Goal: Transaction & Acquisition: Obtain resource

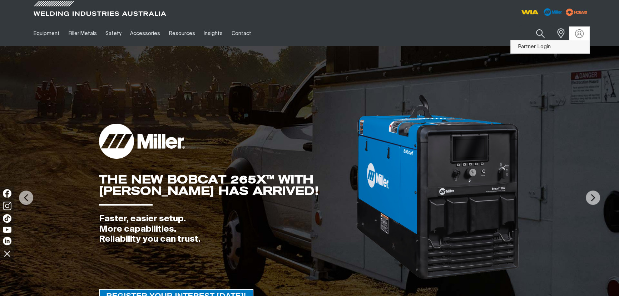
click at [543, 47] on link "Partner Login" at bounding box center [550, 46] width 79 height 13
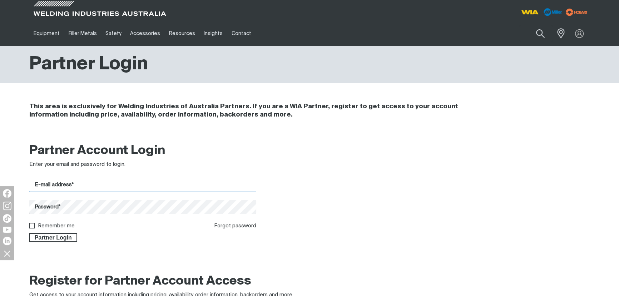
click at [113, 185] on input "E-mail address*" at bounding box center [142, 185] width 227 height 14
click at [119, 185] on input "[EMAIL_ADDRESS][DOMAIN_NAME]" at bounding box center [142, 185] width 227 height 14
click at [114, 184] on input "[EMAIL_ADDRESS][DOMAIN_NAME]" at bounding box center [142, 185] width 227 height 14
drag, startPoint x: 114, startPoint y: 184, endPoint x: -25, endPoint y: 172, distance: 139.5
click at [0, 172] on html "Jump to main navigation Equipment Stick Welders TIG Welders MIG Welders Multi-P…" at bounding box center [309, 274] width 619 height 548
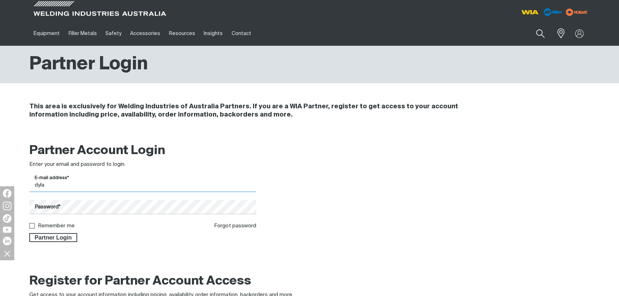
type input "[PERSON_NAME][EMAIL_ADDRESS][DOMAIN_NAME]"
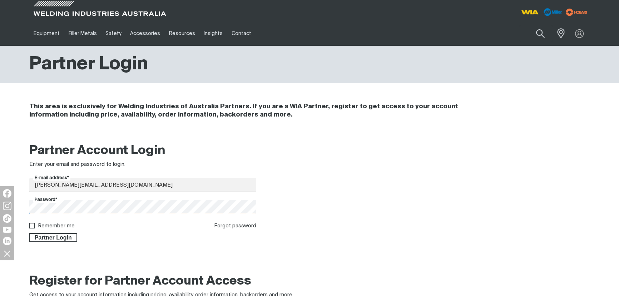
click at [29, 233] on button "Partner Login" at bounding box center [53, 237] width 48 height 9
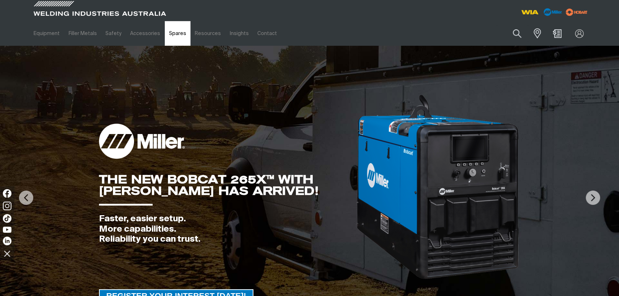
click at [177, 35] on link "Spares" at bounding box center [178, 33] width 26 height 25
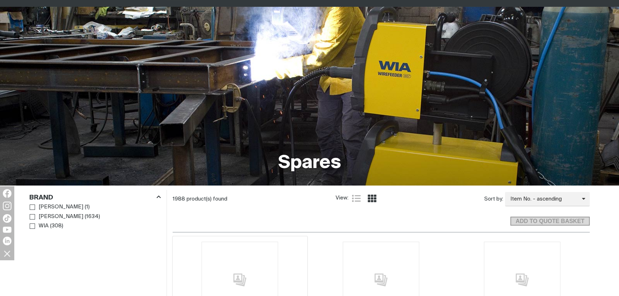
scroll to position [97, 0]
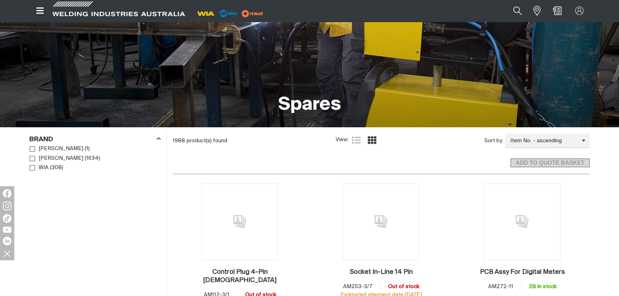
click at [31, 166] on span "Brand" at bounding box center [32, 167] width 5 height 5
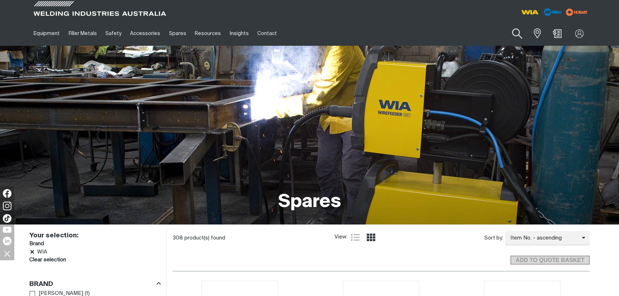
click at [513, 37] on button "Search products" at bounding box center [516, 34] width 29 height 20
click at [470, 34] on input "Search" at bounding box center [473, 33] width 110 height 16
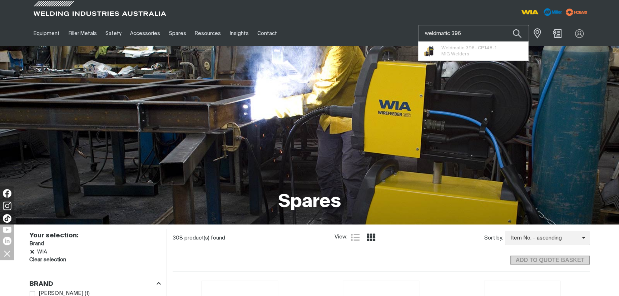
drag, startPoint x: 472, startPoint y: 35, endPoint x: 397, endPoint y: 31, distance: 74.5
click at [397, 31] on div "Equipment Stick Welders TIG Welders MIG Welders Multi-Process Welders Engine Dr…" at bounding box center [309, 33] width 560 height 25
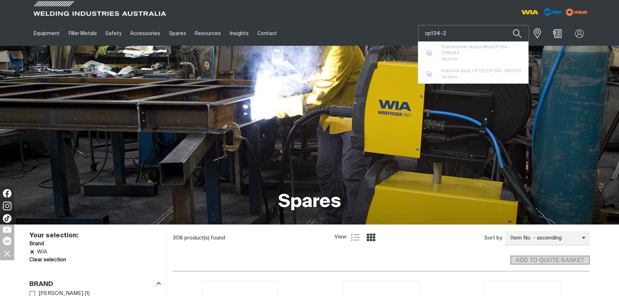
type input "cp134-2"
click at [505, 25] on button "Search products" at bounding box center [517, 33] width 24 height 17
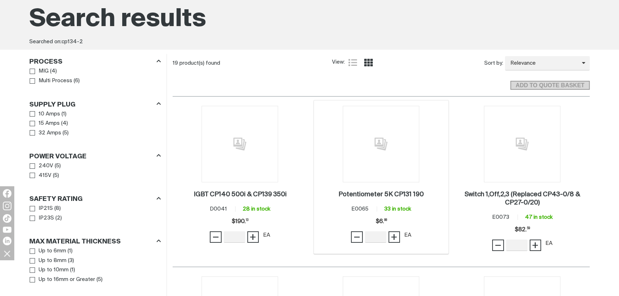
scroll to position [65, 0]
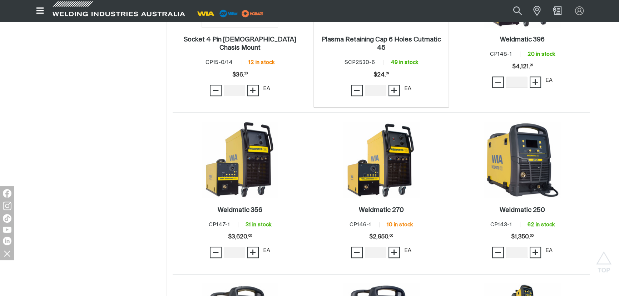
scroll to position [585, 0]
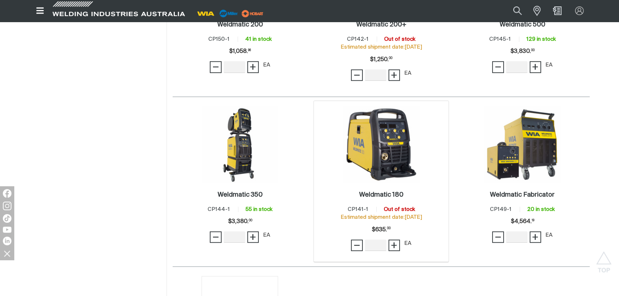
scroll to position [1007, 0]
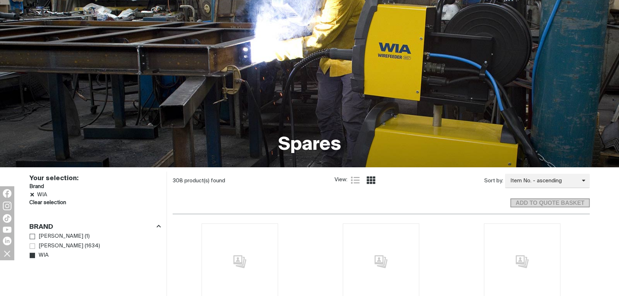
scroll to position [130, 0]
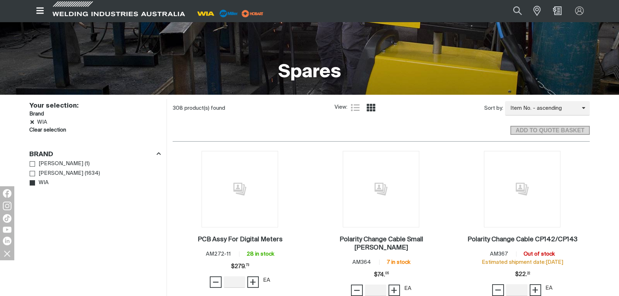
click at [304, 131] on div "ADD TO QUOTE BASKET" at bounding box center [381, 128] width 417 height 20
click at [301, 131] on div "ADD TO QUOTE BASKET" at bounding box center [381, 128] width 417 height 20
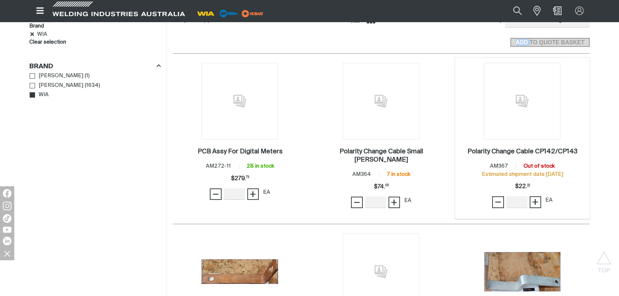
scroll to position [130, 0]
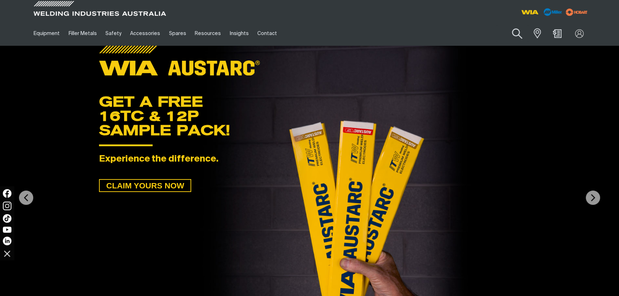
click at [514, 33] on button "Search products" at bounding box center [516, 34] width 29 height 20
click at [475, 36] on input "Search" at bounding box center [473, 33] width 110 height 16
type input "eo046"
click at [505, 25] on button "Search products" at bounding box center [517, 33] width 24 height 17
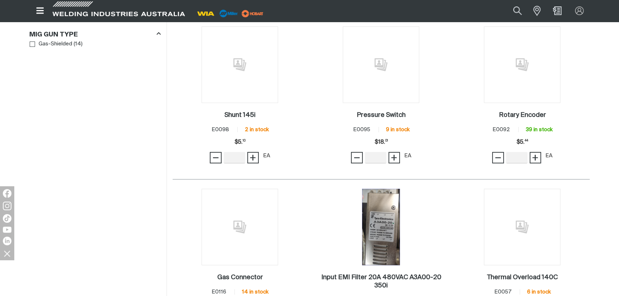
scroll to position [195, 0]
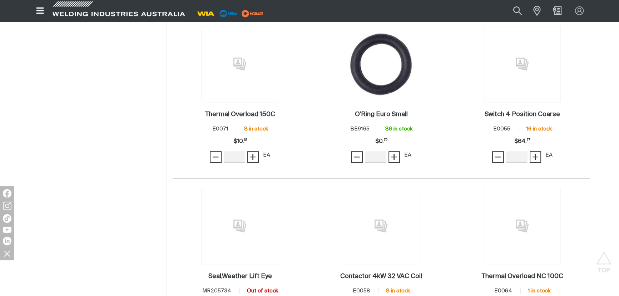
scroll to position [715, 0]
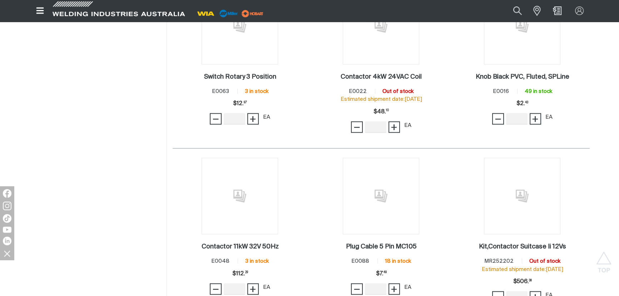
scroll to position [1786, 0]
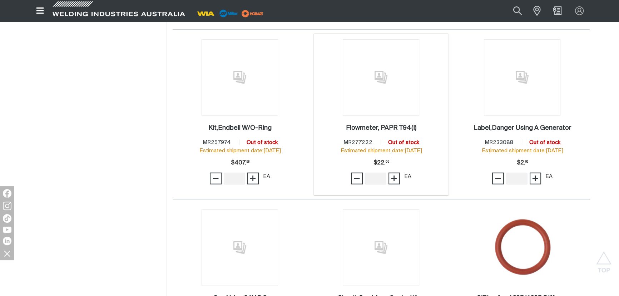
scroll to position [2241, 0]
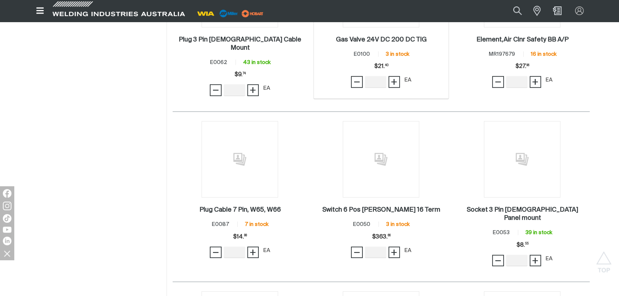
scroll to position [2631, 0]
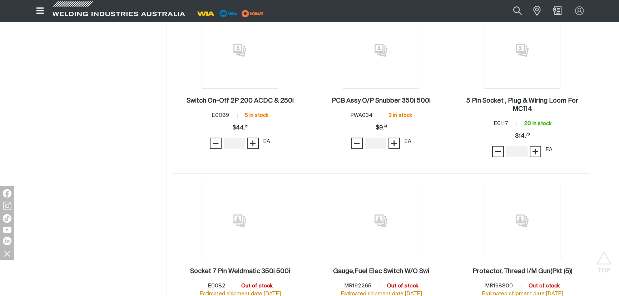
scroll to position [3215, 0]
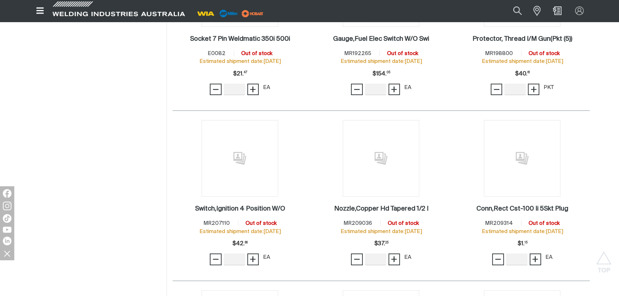
scroll to position [3540, 0]
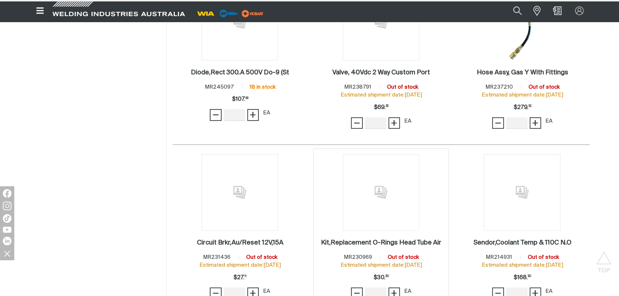
scroll to position [3962, 0]
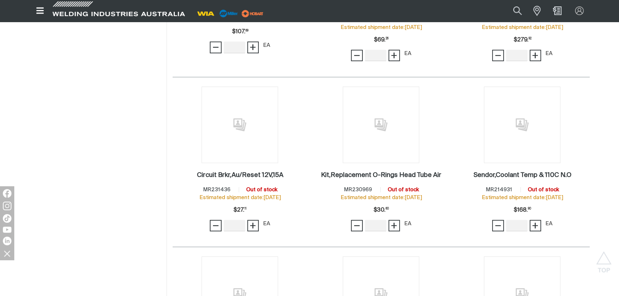
drag, startPoint x: 399, startPoint y: 193, endPoint x: 88, endPoint y: 178, distance: 311.2
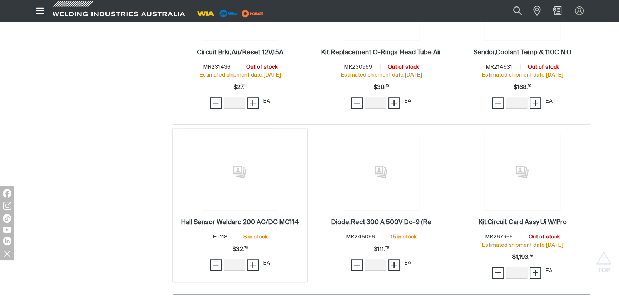
scroll to position [4157, 0]
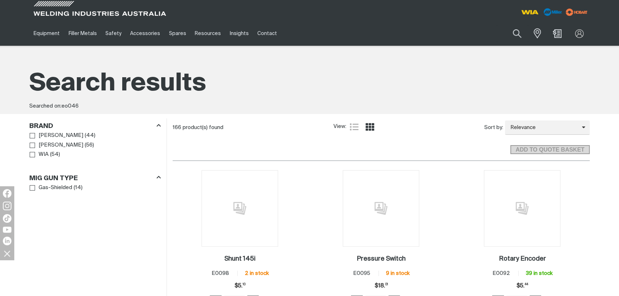
click at [466, 48] on div "Search results Searched on: eo046" at bounding box center [310, 80] width 572 height 68
click at [486, 66] on div "Search results" at bounding box center [309, 82] width 560 height 35
click at [172, 32] on link "Spares" at bounding box center [178, 33] width 26 height 25
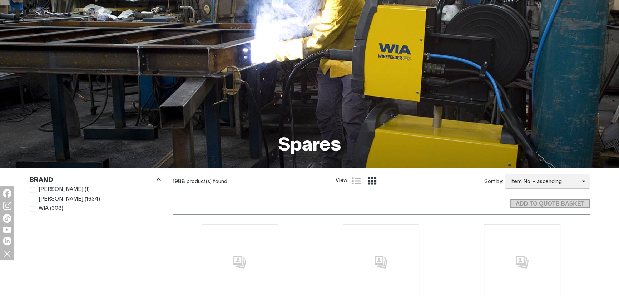
scroll to position [162, 0]
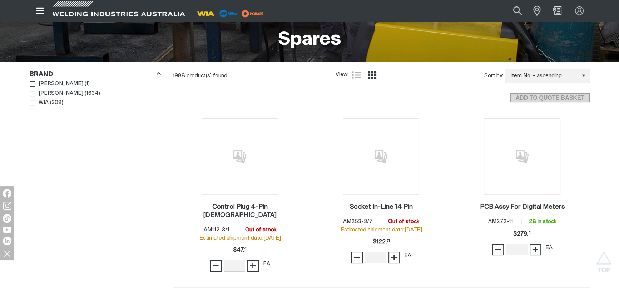
click at [240, 102] on div "ADD TO QUOTE BASKET" at bounding box center [381, 95] width 417 height 20
click at [34, 102] on span "Brand" at bounding box center [32, 102] width 5 height 5
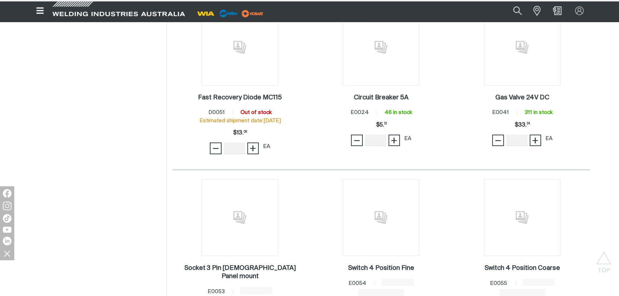
scroll to position [1849, 0]
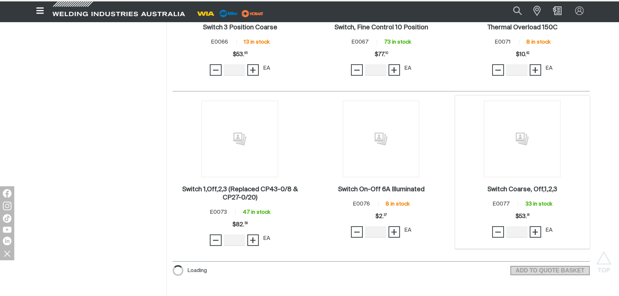
scroll to position [2563, 0]
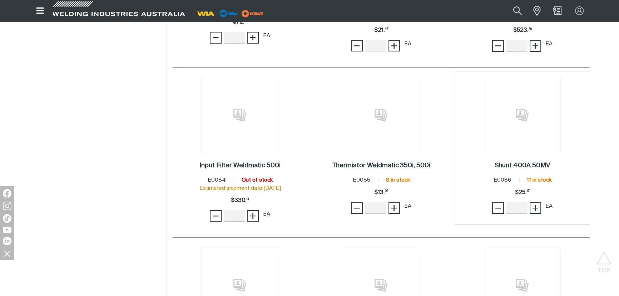
scroll to position [3083, 0]
